Goal: Task Accomplishment & Management: Manage account settings

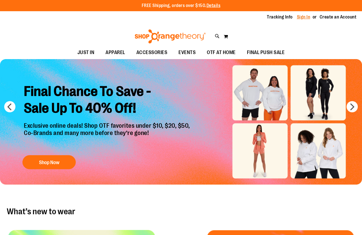
click at [306, 16] on link "Sign In" at bounding box center [303, 17] width 13 height 6
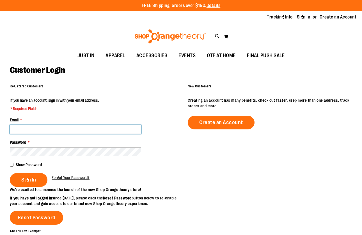
click at [61, 131] on input "Email *" at bounding box center [75, 129] width 131 height 9
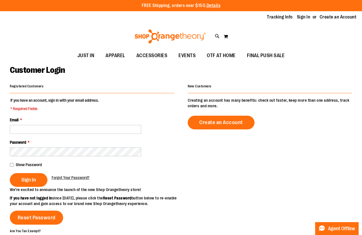
click at [79, 111] on fieldset "If you have an account, sign in with your email address. * Required Fields Emai…" at bounding box center [92, 142] width 164 height 89
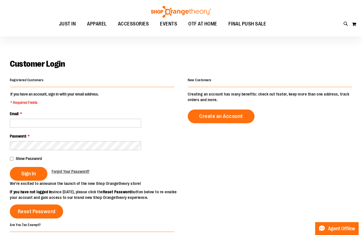
scroll to position [7, 0]
